Goal: Task Accomplishment & Management: Complete application form

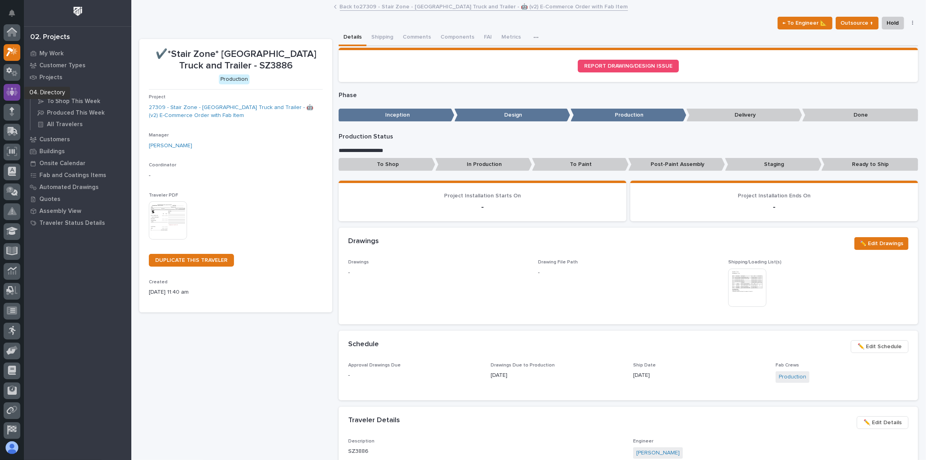
click at [8, 89] on icon at bounding box center [12, 92] width 12 height 8
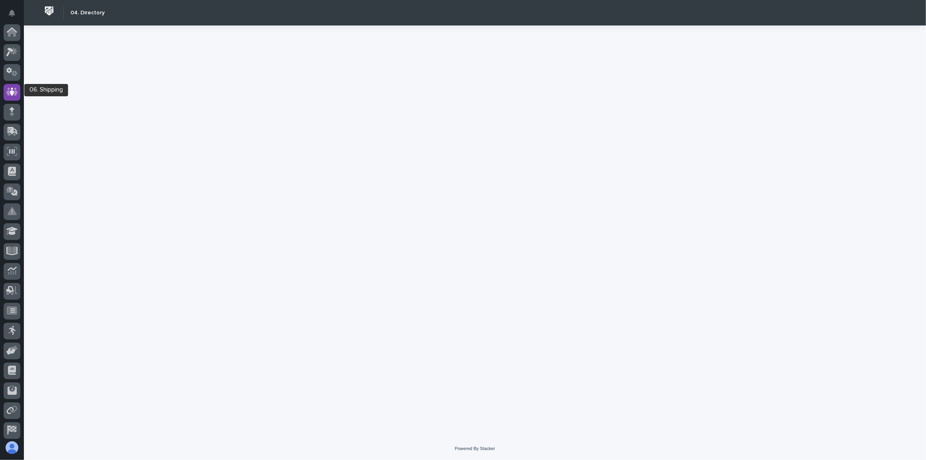
scroll to position [42, 0]
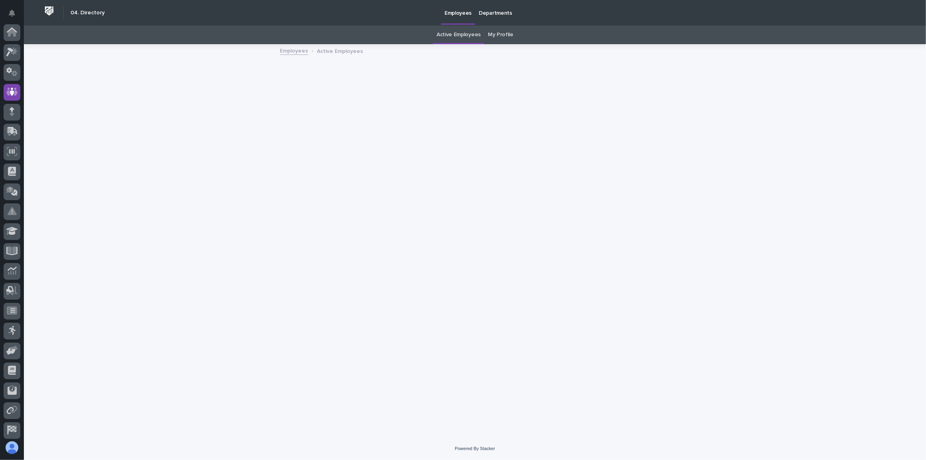
scroll to position [42, 0]
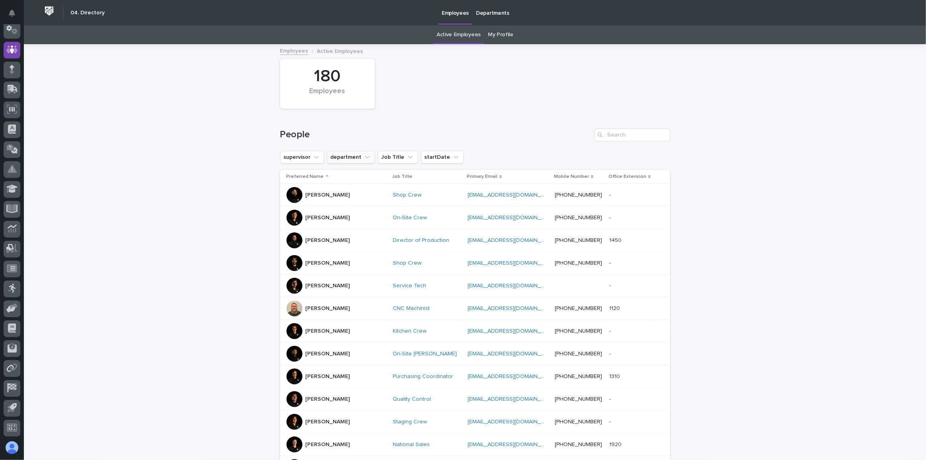
click at [363, 156] on icon "department" at bounding box center [367, 157] width 8 height 8
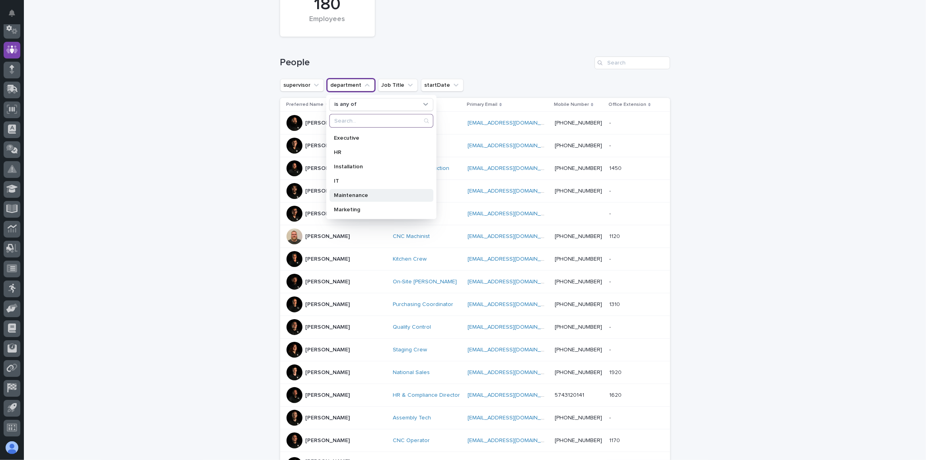
scroll to position [40, 0]
click at [369, 167] on p "Installation" at bounding box center [377, 168] width 86 height 6
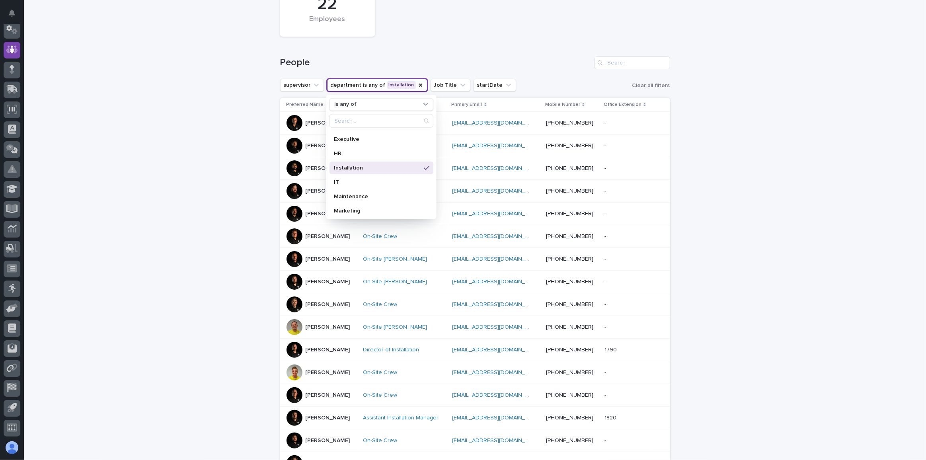
click at [527, 74] on div "People" at bounding box center [475, 60] width 390 height 38
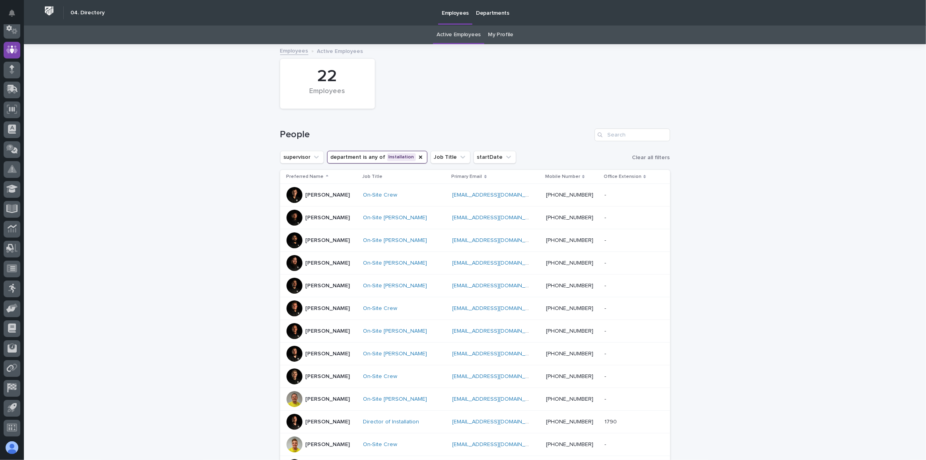
click at [602, 116] on div "People" at bounding box center [475, 132] width 390 height 38
click at [439, 158] on button "Job Title" at bounding box center [450, 157] width 40 height 13
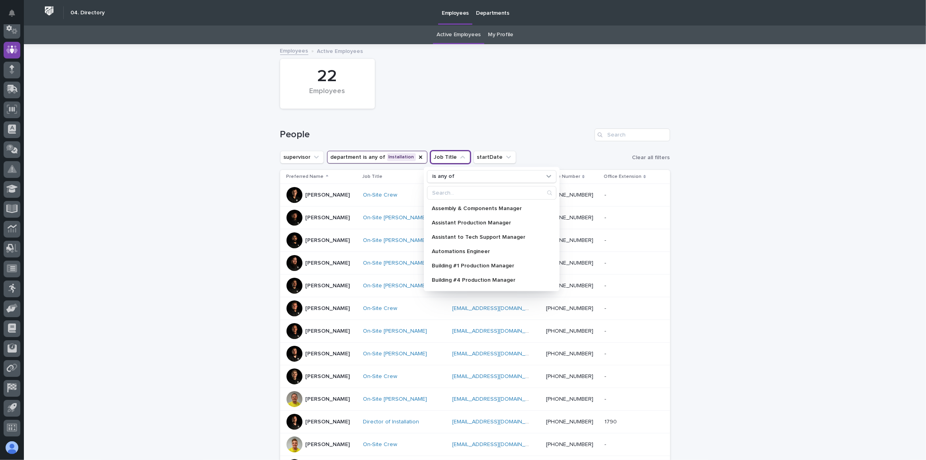
click at [476, 101] on div "22 Employees" at bounding box center [475, 84] width 398 height 58
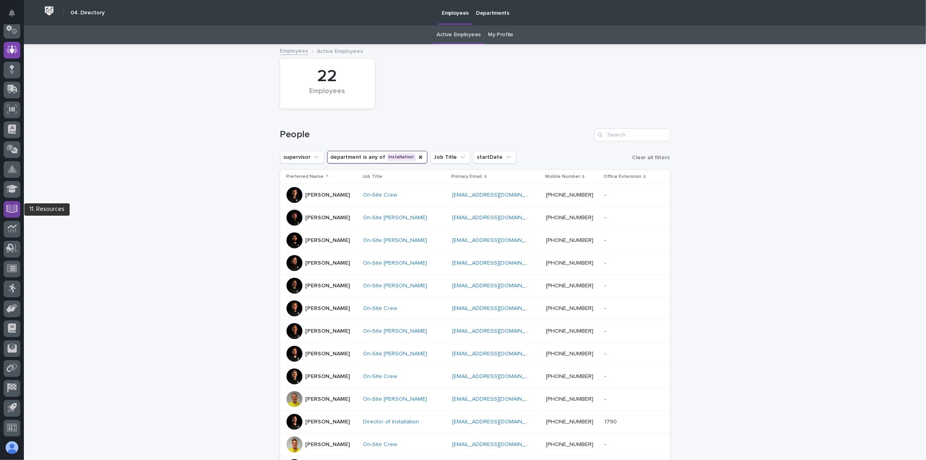
click at [13, 213] on div at bounding box center [12, 209] width 17 height 17
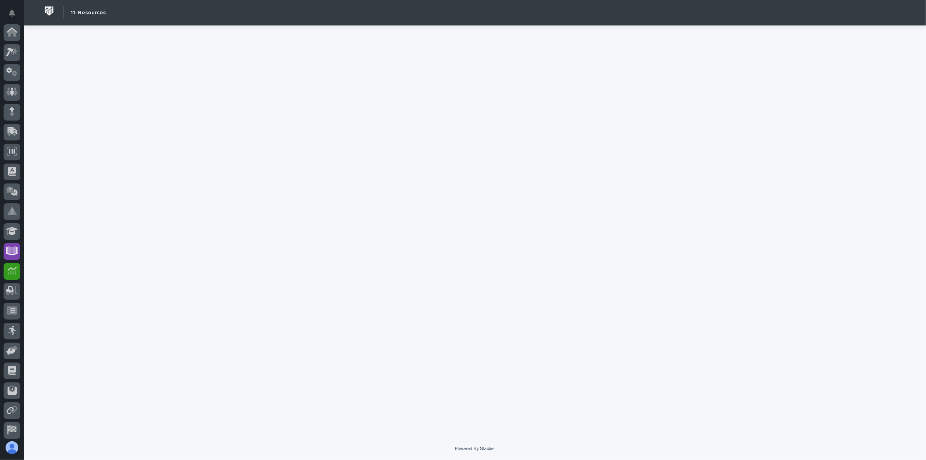
scroll to position [42, 0]
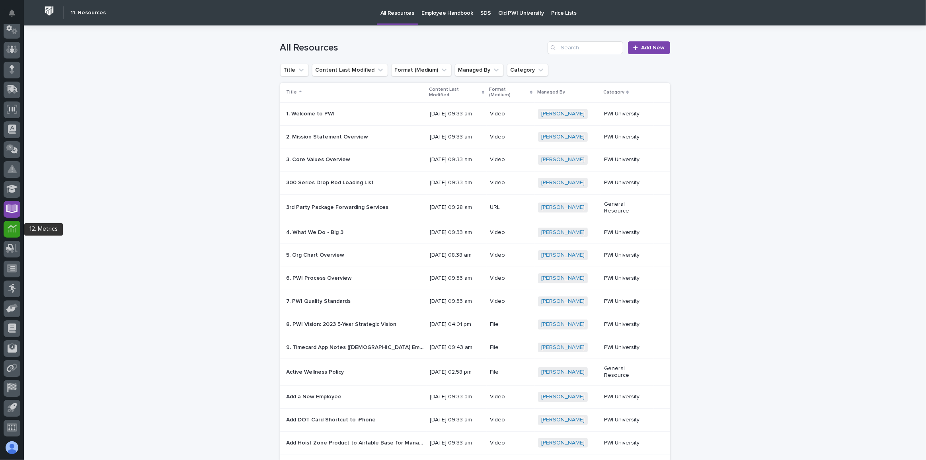
click at [11, 230] on icon at bounding box center [12, 230] width 8 height 5
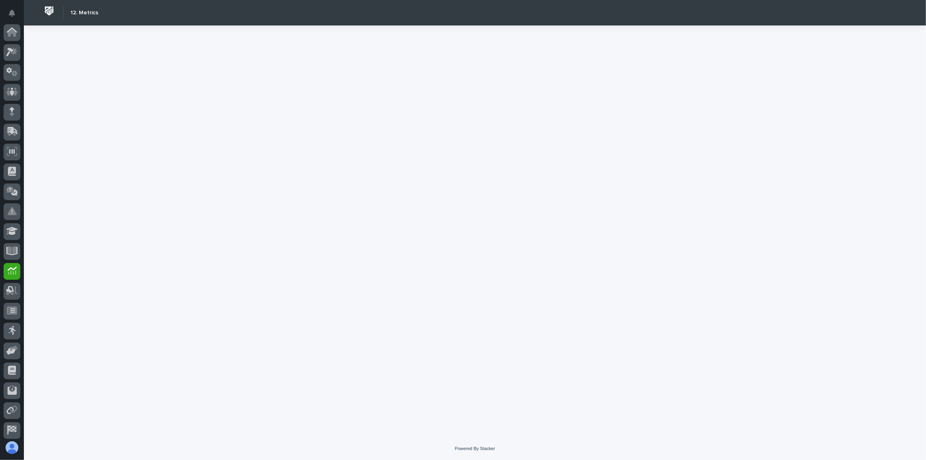
scroll to position [42, 0]
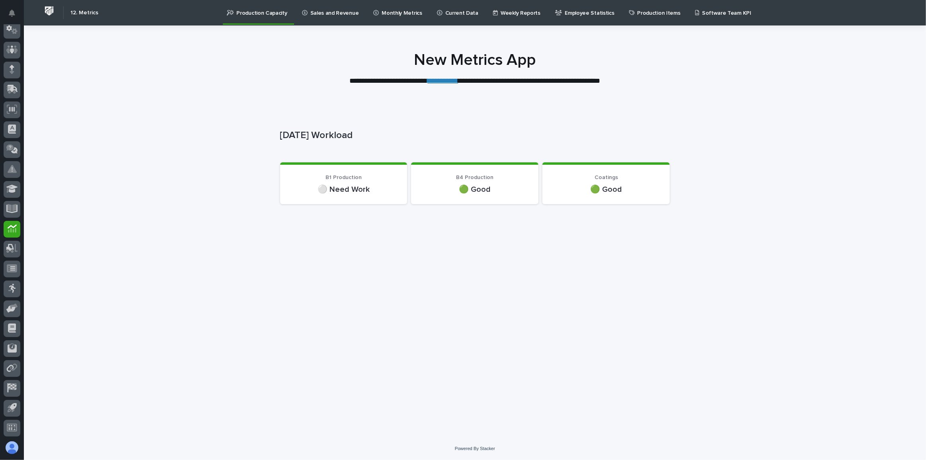
click at [337, 10] on p "Sales and Revenue" at bounding box center [334, 8] width 49 height 17
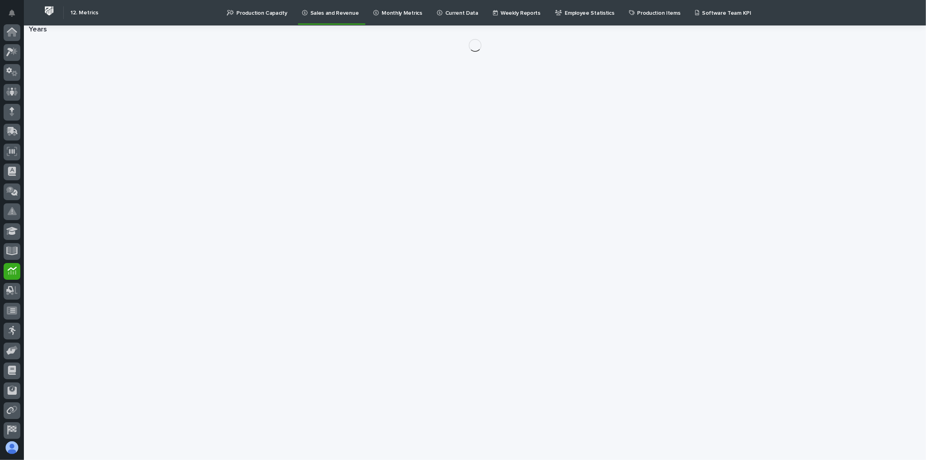
scroll to position [42, 0]
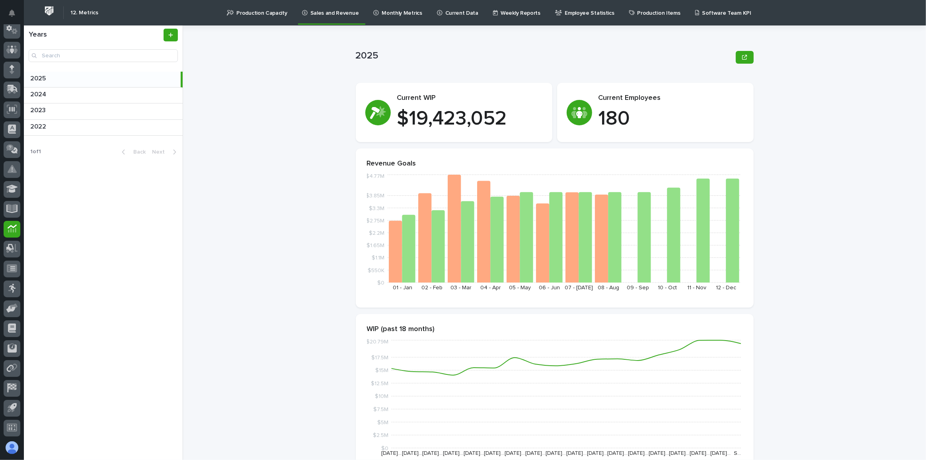
click at [382, 14] on p "Monthly Metrics" at bounding box center [402, 8] width 40 height 17
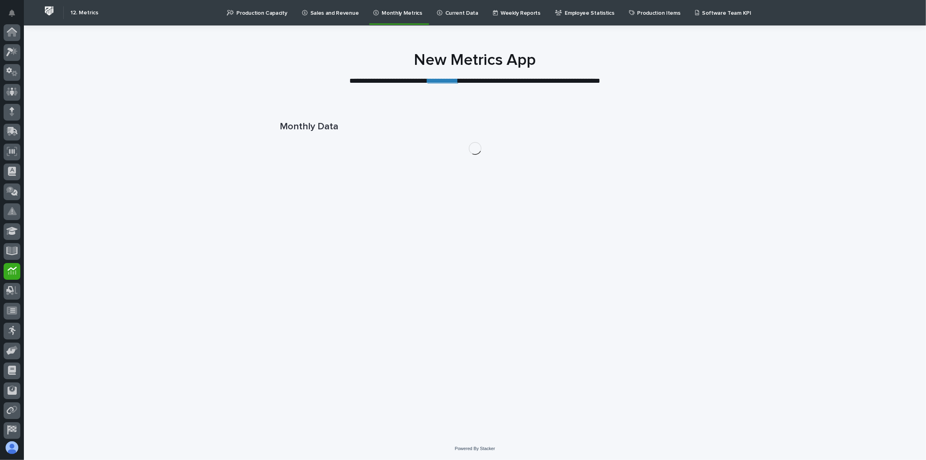
scroll to position [42, 0]
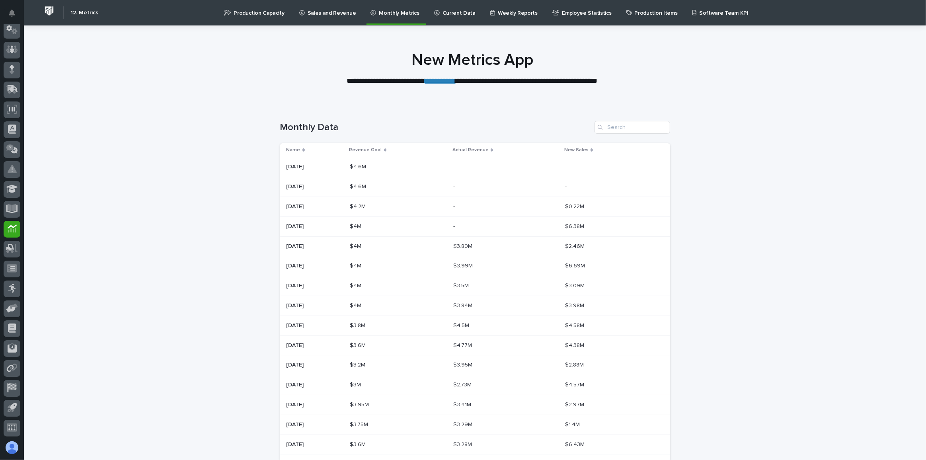
click at [326, 17] on link "Sales and Revenue" at bounding box center [328, 12] width 61 height 25
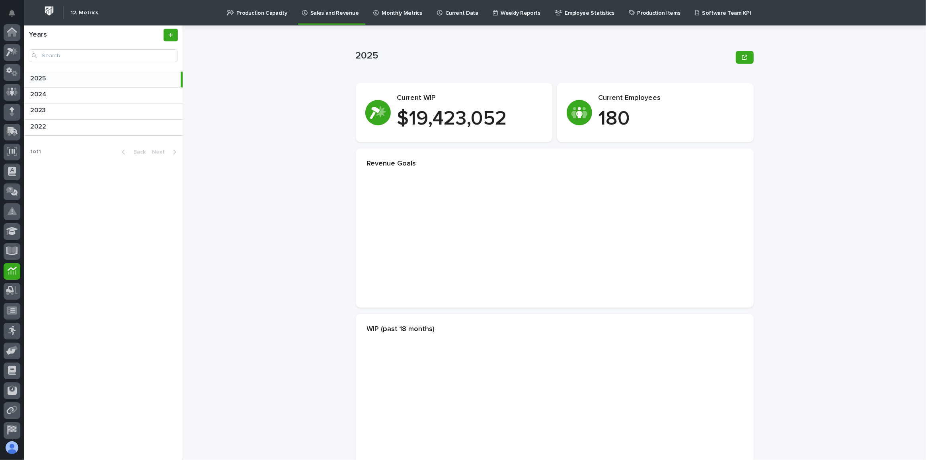
scroll to position [42, 0]
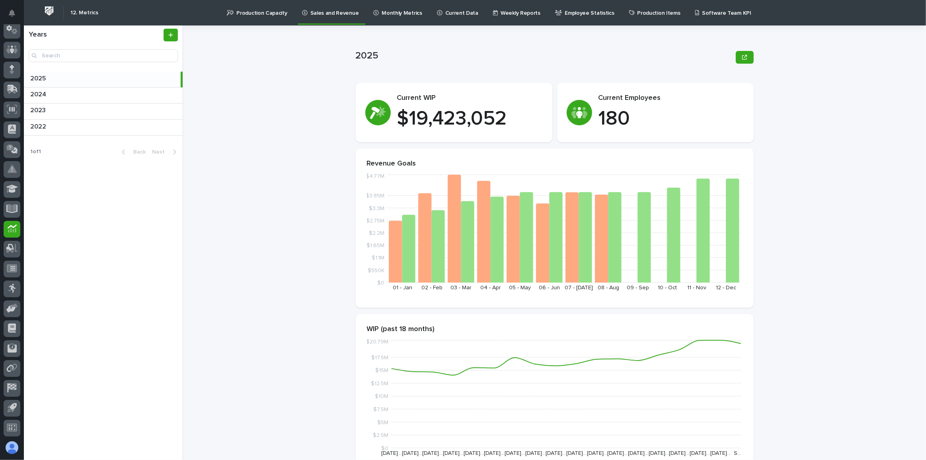
click at [59, 83] on div "2025 2025" at bounding box center [102, 80] width 157 height 16
click at [56, 93] on p at bounding box center [104, 95] width 149 height 8
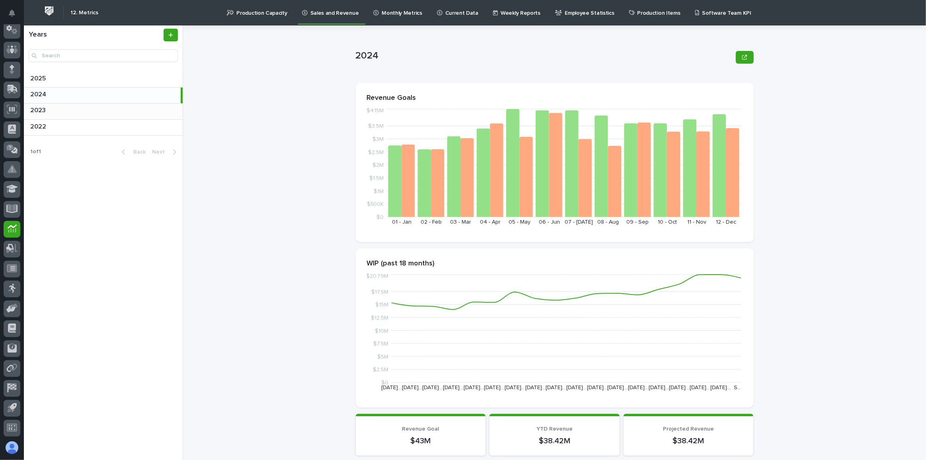
click at [57, 110] on p at bounding box center [104, 111] width 149 height 8
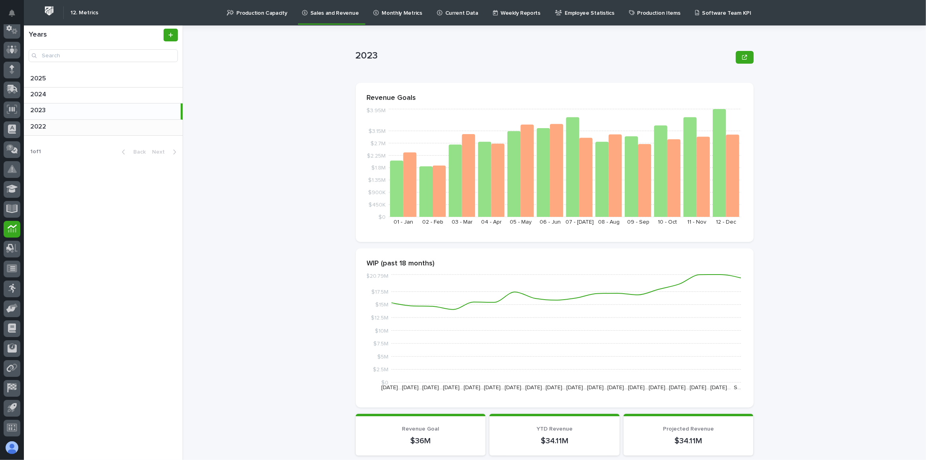
click at [58, 131] on div "2022 2022" at bounding box center [103, 128] width 159 height 16
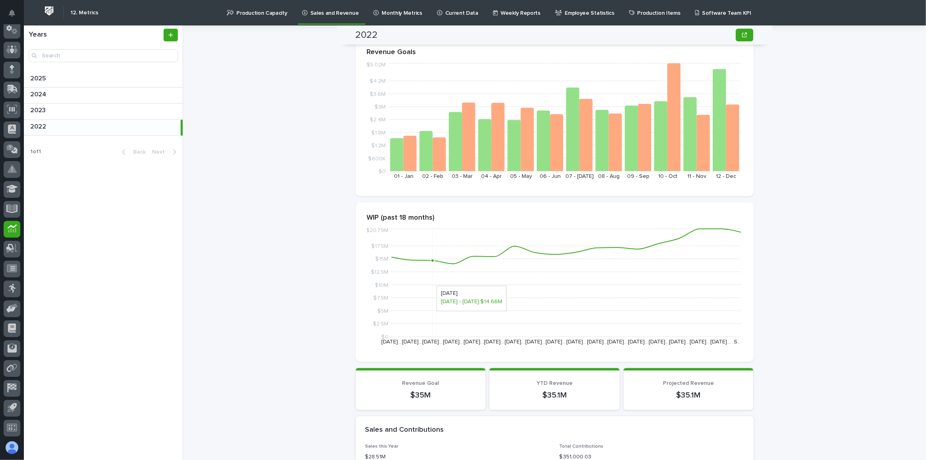
scroll to position [36, 0]
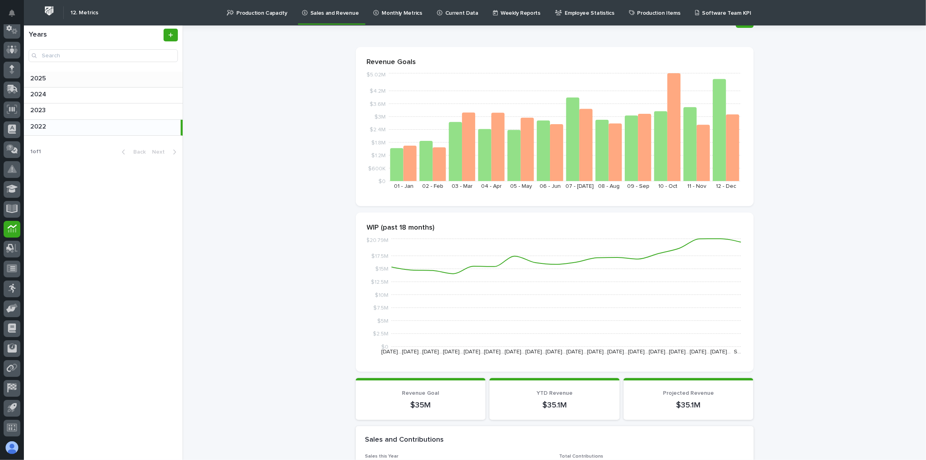
click at [64, 80] on p at bounding box center [104, 79] width 149 height 8
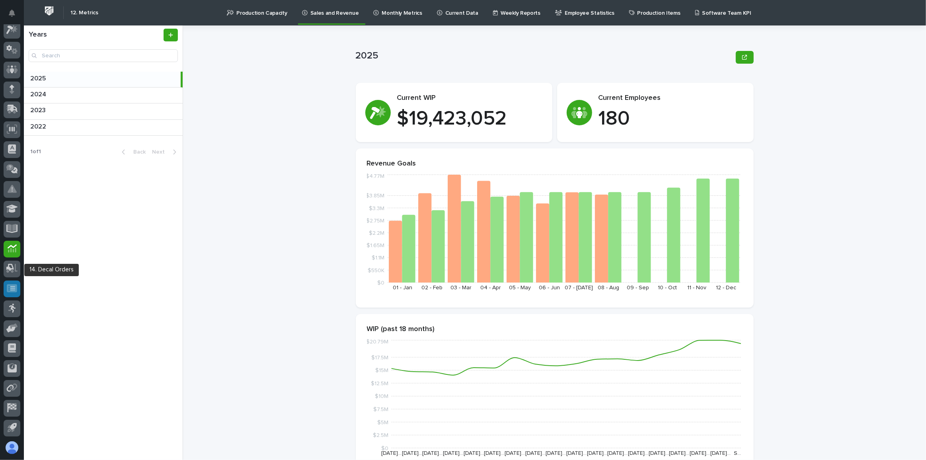
scroll to position [42, 0]
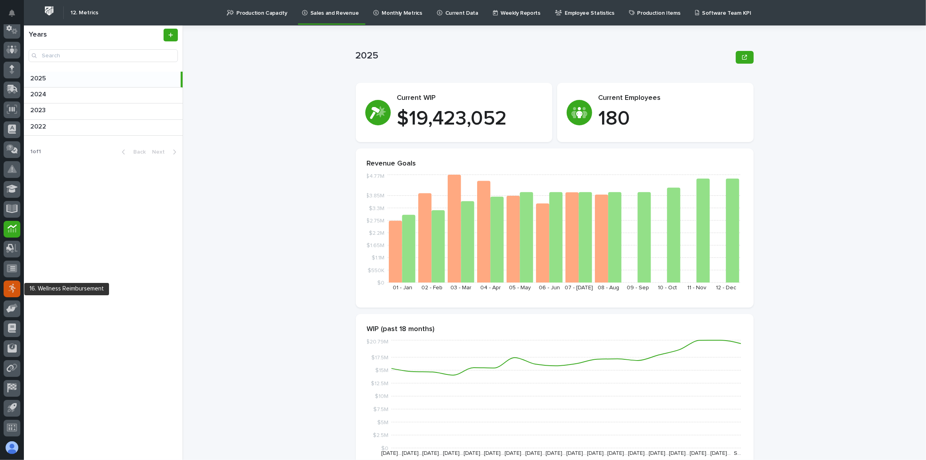
click at [12, 288] on icon at bounding box center [12, 288] width 7 height 9
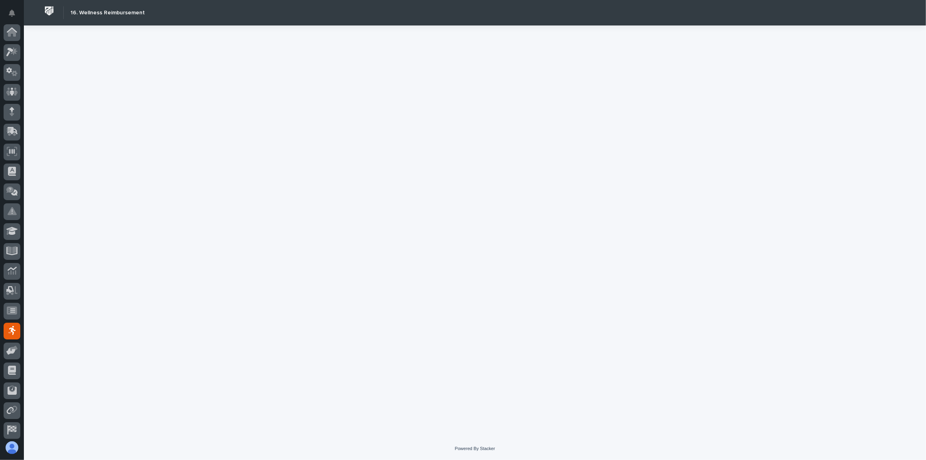
scroll to position [42, 0]
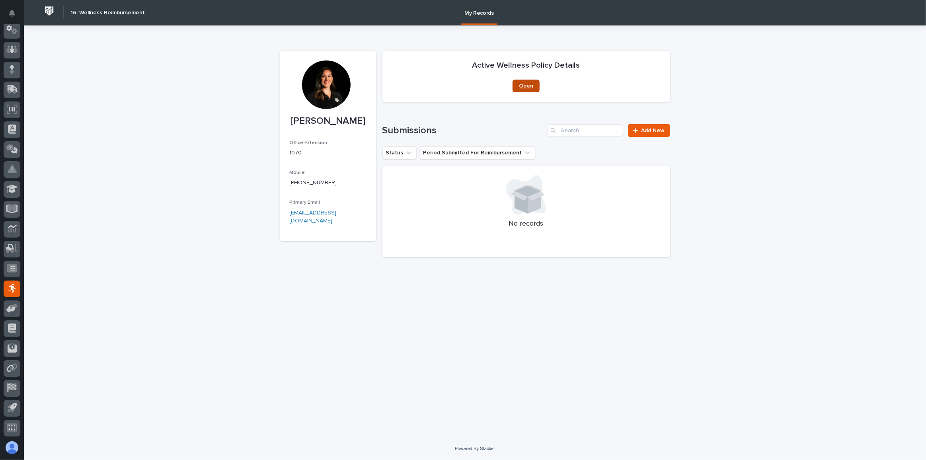
click at [534, 85] on link "Open" at bounding box center [525, 86] width 27 height 13
click at [647, 133] on link "Add New" at bounding box center [649, 130] width 42 height 13
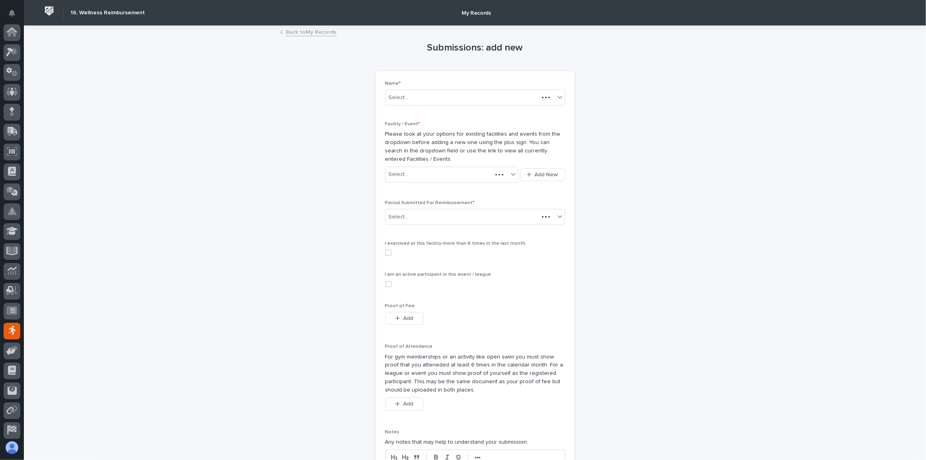
scroll to position [42, 0]
click at [467, 179] on div "Select..." at bounding box center [447, 174] width 123 height 13
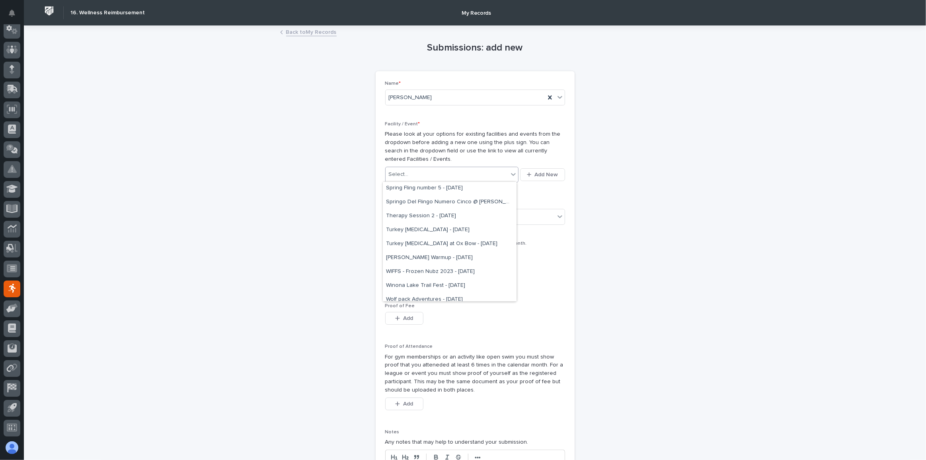
scroll to position [577, 0]
click at [635, 287] on div "Submissions: add new Loading... Saving… Loading... Saving… Loading... Saving… N…" at bounding box center [475, 303] width 390 height 554
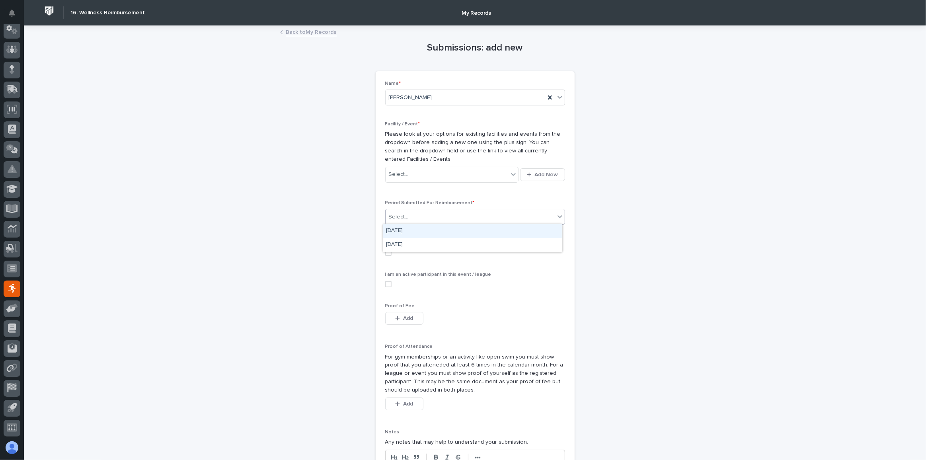
click at [463, 213] on div "Select..." at bounding box center [470, 216] width 169 height 13
click at [651, 226] on div "Submissions: add new Loading... Saving… Loading... Saving… Loading... Saving… N…" at bounding box center [475, 303] width 390 height 554
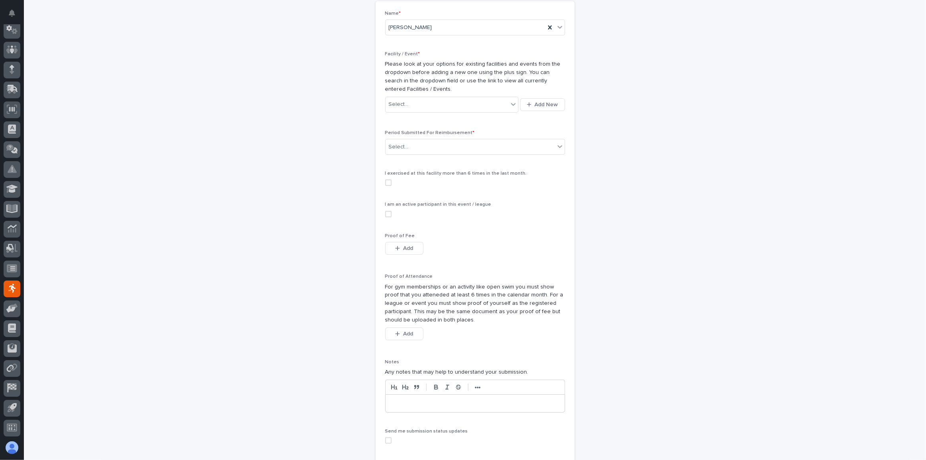
scroll to position [0, 0]
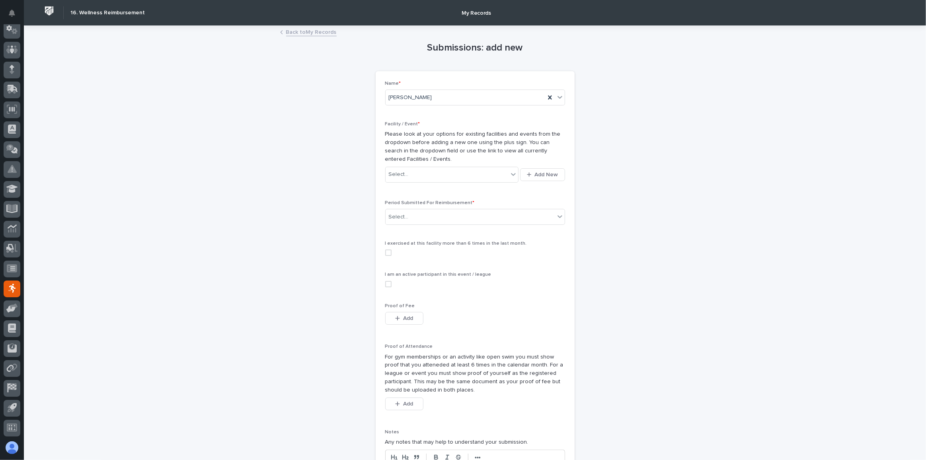
click at [308, 33] on link "Back to My Records" at bounding box center [311, 31] width 51 height 9
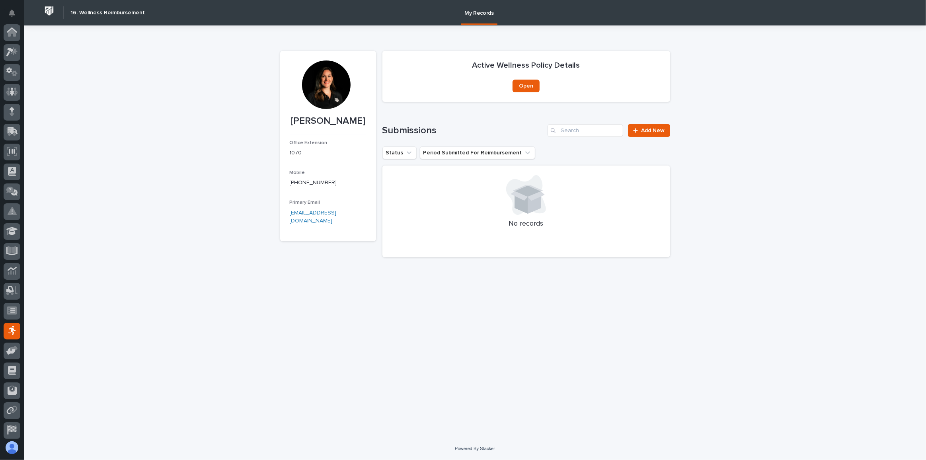
scroll to position [42, 0]
click at [9, 308] on icon at bounding box center [10, 309] width 9 height 8
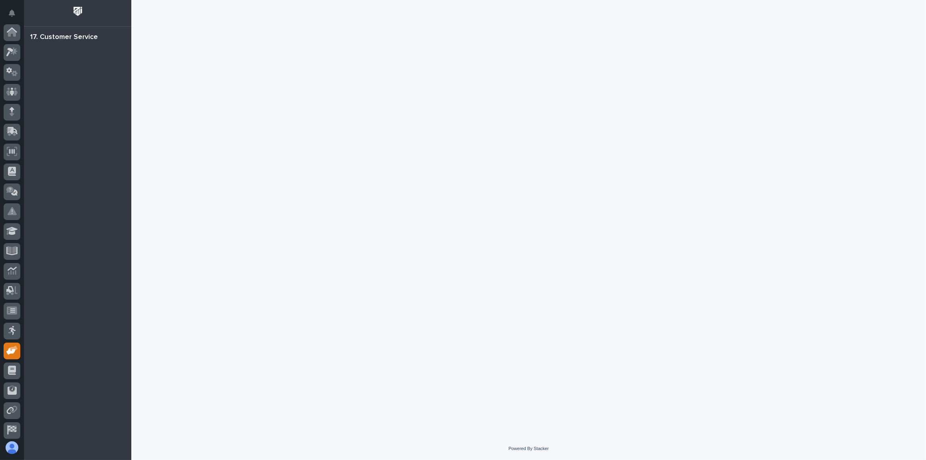
scroll to position [42, 0]
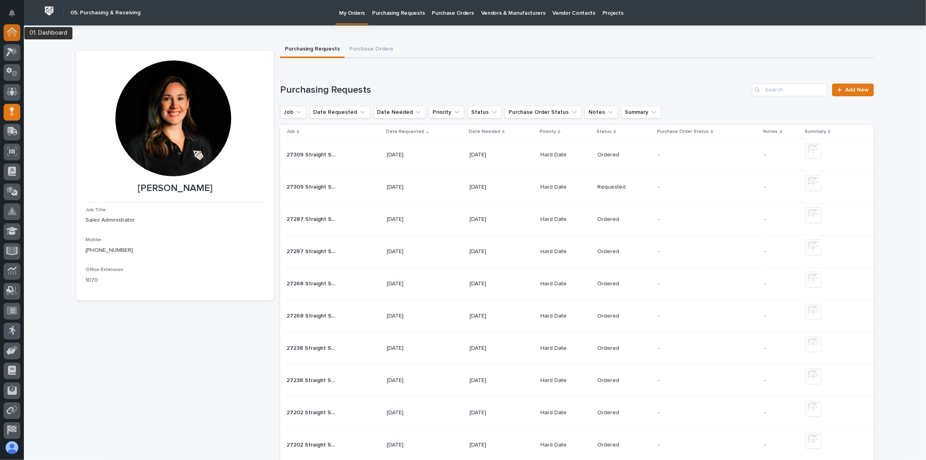
click at [15, 30] on icon at bounding box center [12, 31] width 10 height 9
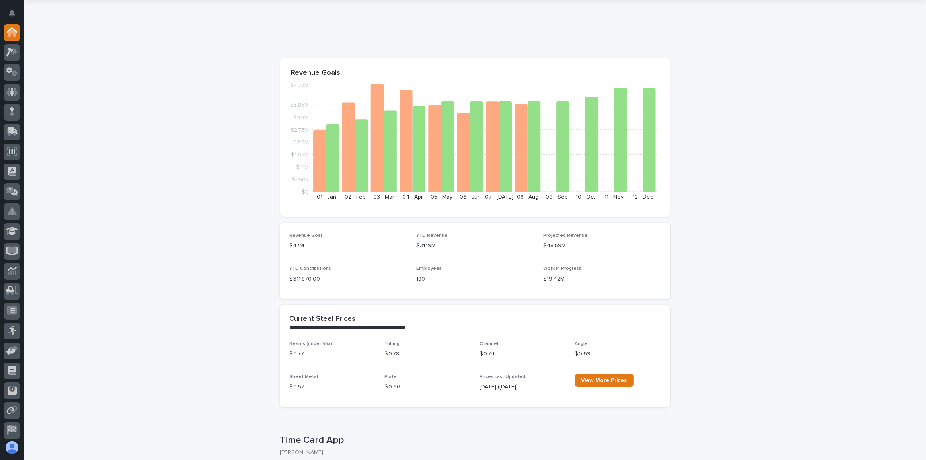
scroll to position [36, 0]
